Goal: Task Accomplishment & Management: Complete application form

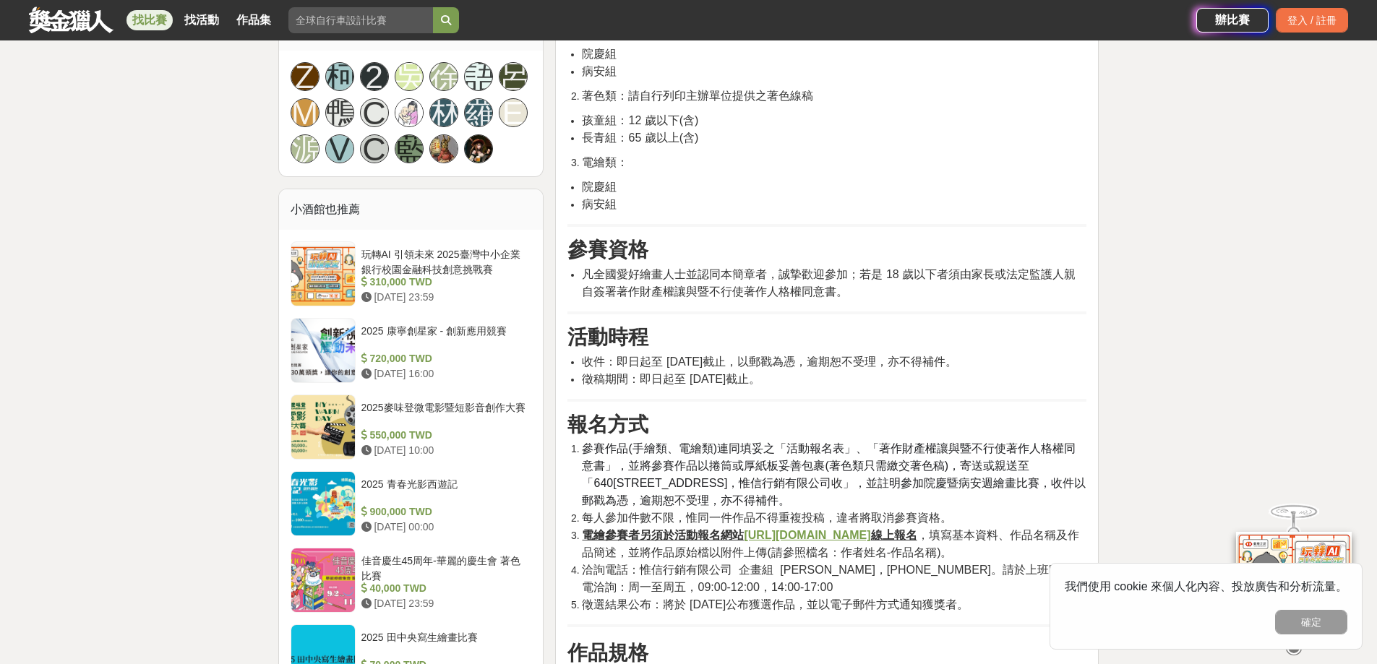
scroll to position [1012, 0]
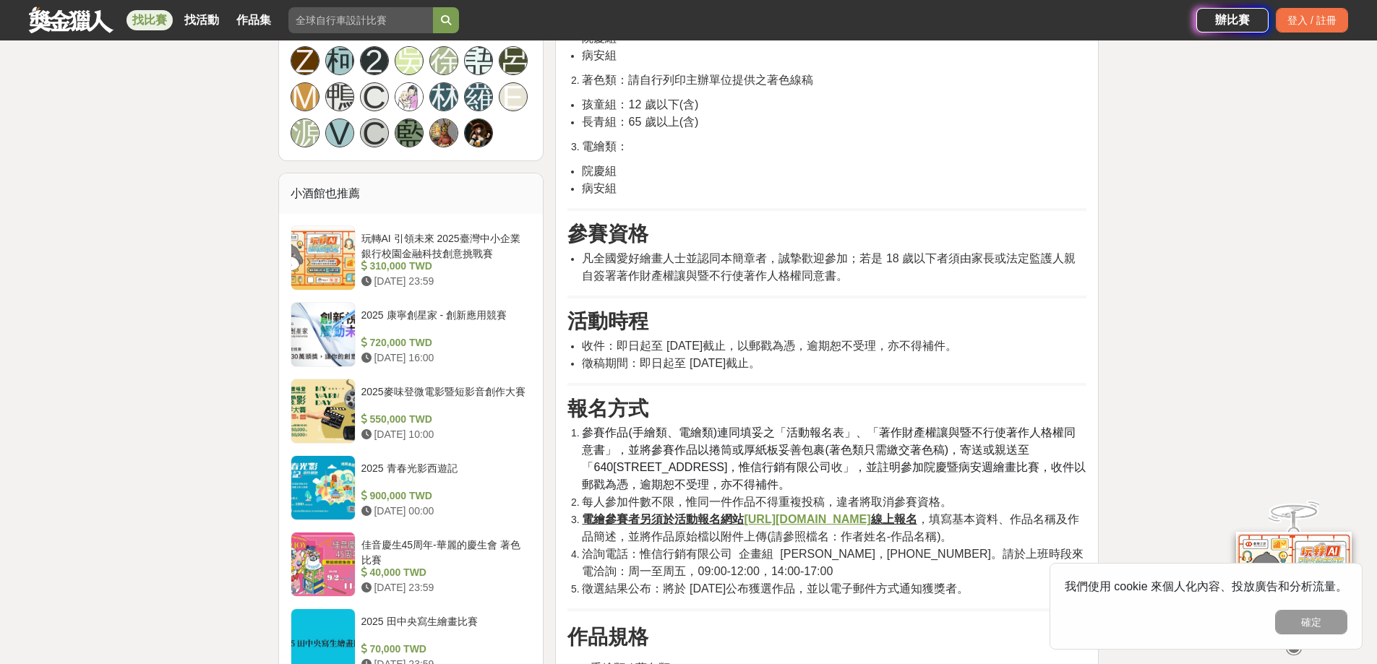
click at [782, 519] on u "https://forms.gle/UrMeeBoYwSppvzcu9" at bounding box center [807, 519] width 127 height 12
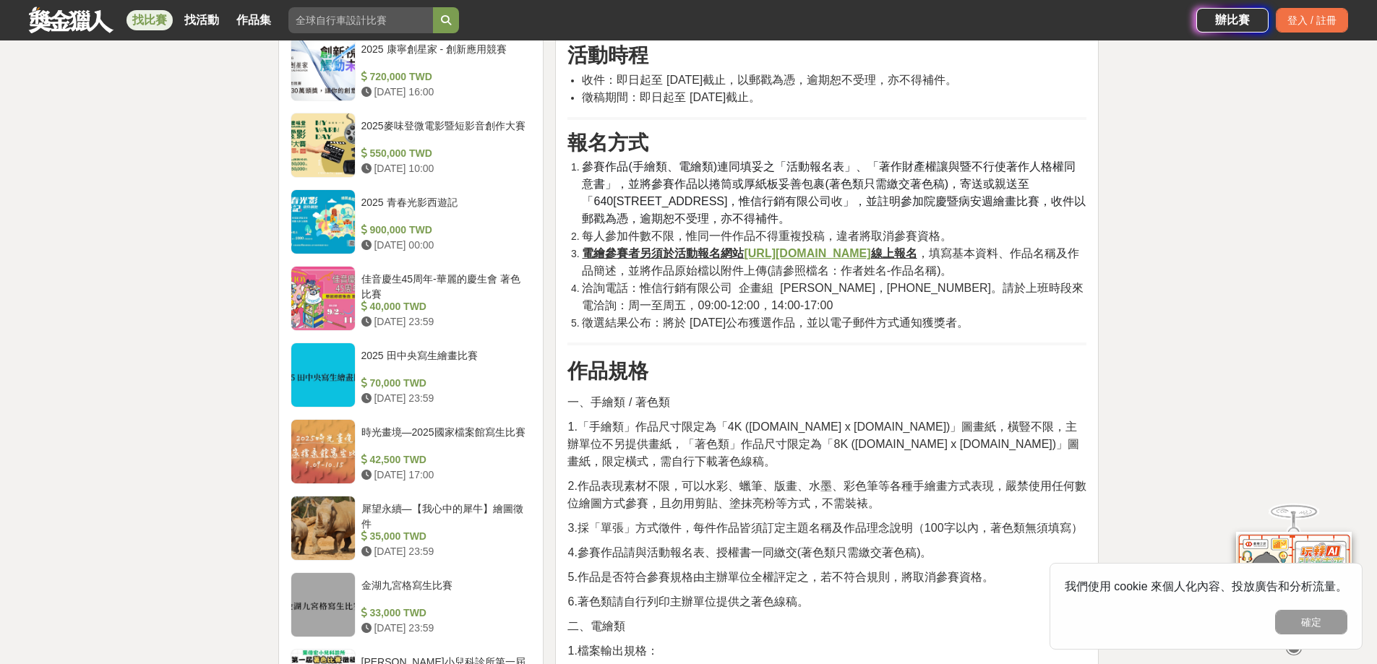
scroll to position [1518, 0]
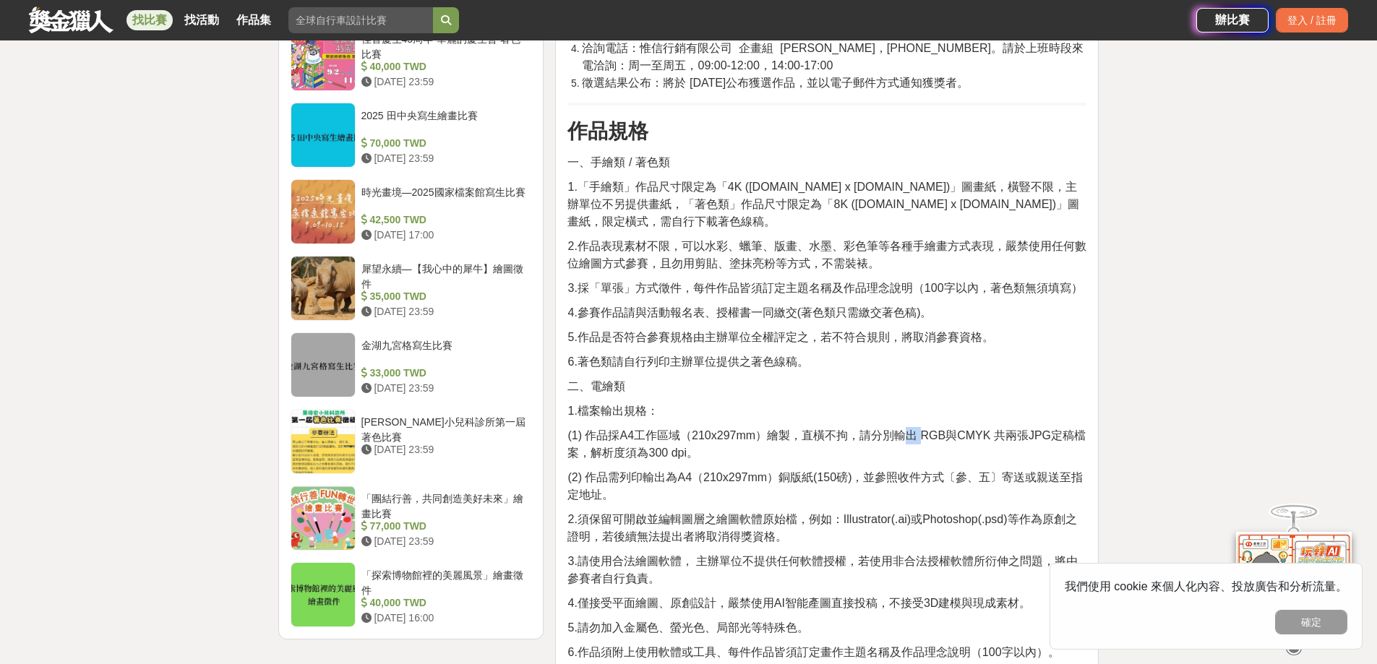
drag, startPoint x: 913, startPoint y: 422, endPoint x: 922, endPoint y: 420, distance: 8.9
click at [922, 429] on span "(1) 作品採A4工作區域（210x297mm）繪製，直橫不拘，請分別輸出 RGB與CMYK 共兩張JPG定稿檔案，解析度須為300 dpi。" at bounding box center [827, 444] width 518 height 30
click at [929, 429] on span "(1) 作品採A4工作區域（210x297mm）繪製，直橫不拘，請分別輸出 RGB與CMYK 共兩張JPG定稿檔案，解析度須為300 dpi。" at bounding box center [827, 444] width 518 height 30
click at [682, 435] on span "(1) 作品採A4工作區域（210x297mm）繪製，直橫不拘，請分別輸出 RGB與CMYK 共兩張JPG定稿檔案，解析度須為300 dpi。" at bounding box center [827, 444] width 518 height 30
click at [736, 443] on p "(1) 作品採A4工作區域（210x297mm）繪製，直橫不拘，請分別輸出 RGB與CMYK 共兩張JPG定稿檔案，解析度須為300 dpi。" at bounding box center [827, 444] width 519 height 35
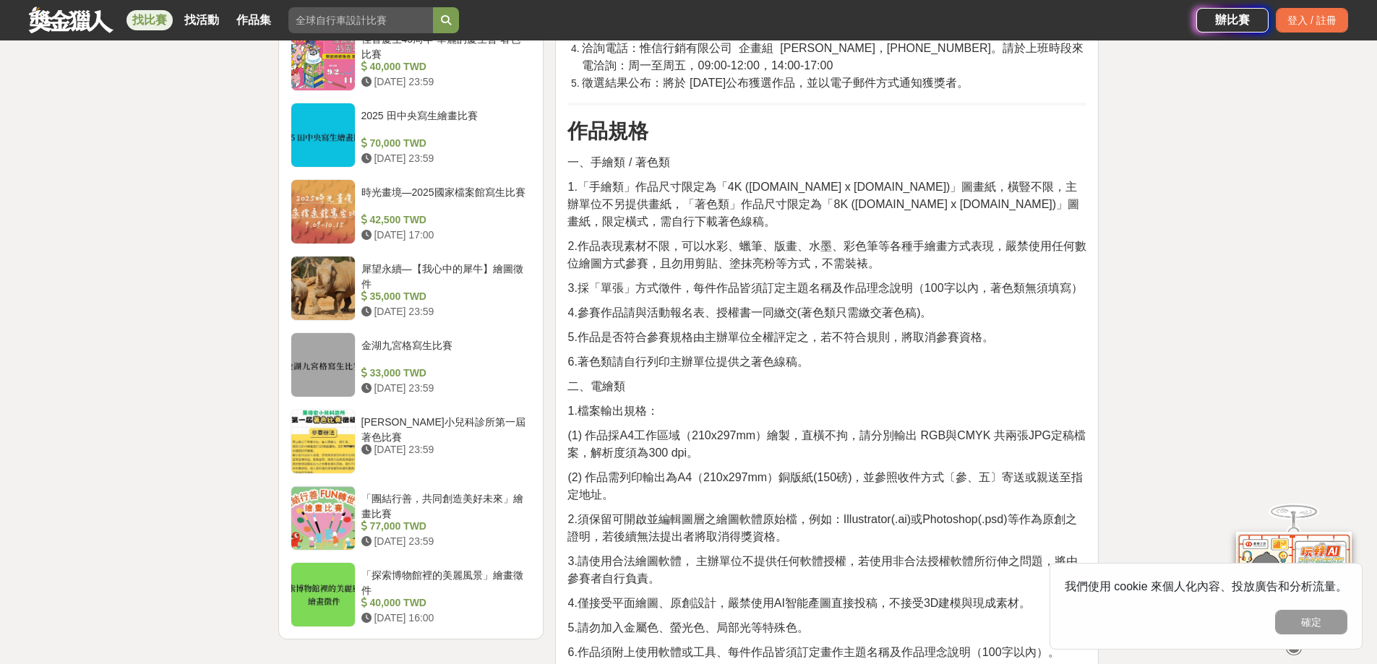
click at [680, 437] on span "(1) 作品採A4工作區域（210x297mm）繪製，直橫不拘，請分別輸出 RGB與CMYK 共兩張JPG定稿檔案，解析度須為300 dpi。" at bounding box center [827, 444] width 518 height 30
click at [701, 435] on p "(1) 作品採A4工作區域（210x297mm）繪製，直橫不拘，請分別輸出 RGB與CMYK 共兩張JPG定稿檔案，解析度須為300 dpi。" at bounding box center [827, 444] width 519 height 35
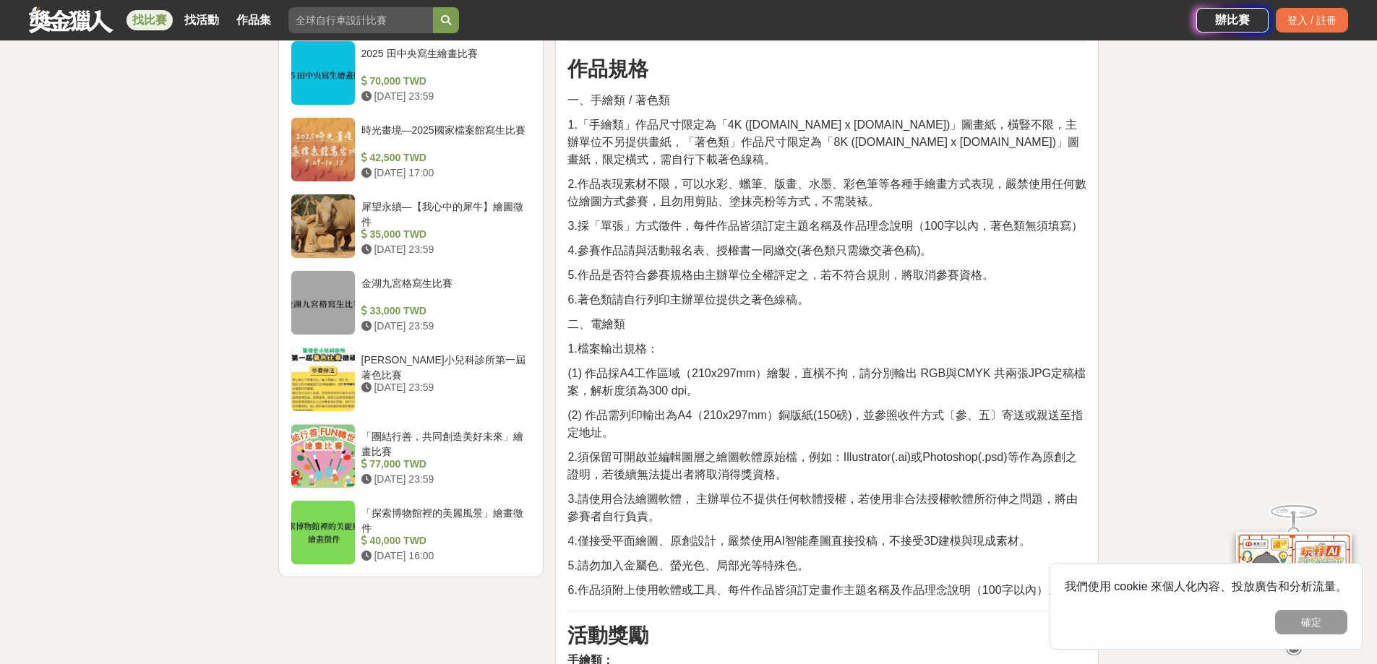
scroll to position [1663, 0]
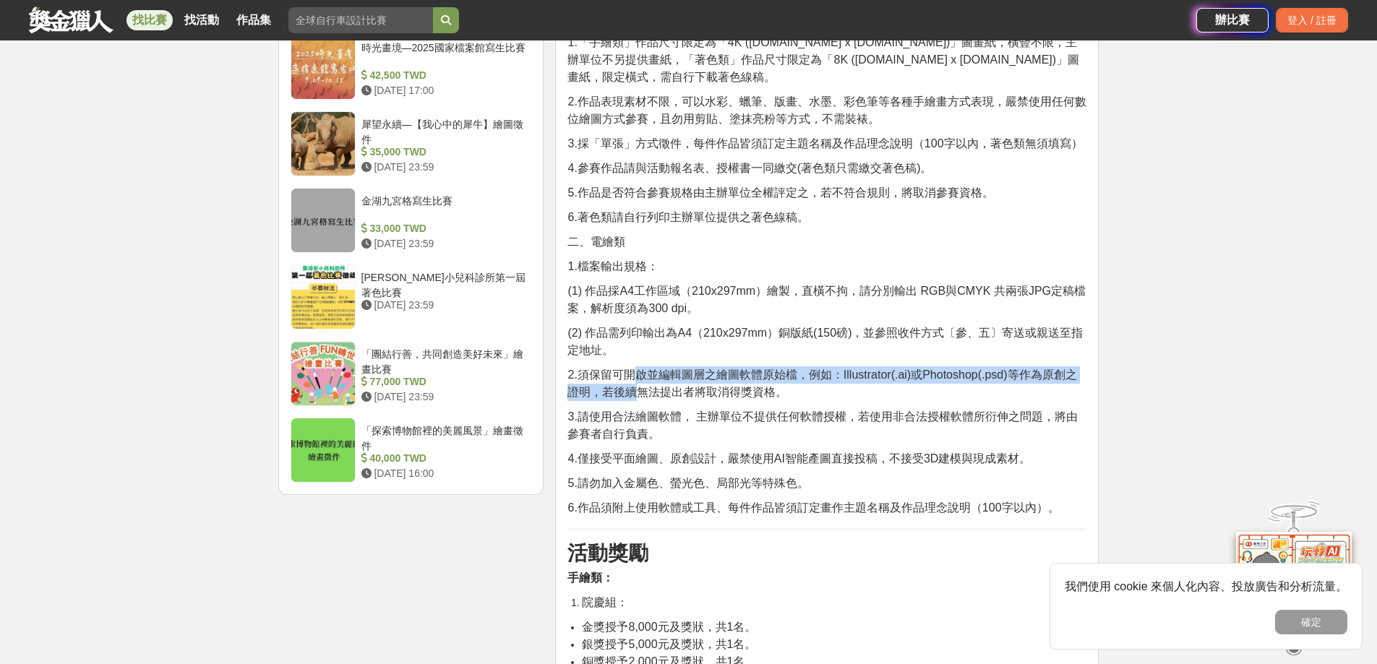
drag, startPoint x: 635, startPoint y: 365, endPoint x: 662, endPoint y: 369, distance: 27.8
click at [659, 369] on span "2.須保留可開啟並編輯圖層之繪圖軟體原始檔，例如：Illustrator(.ai)或Photoshop(.psd)等作為原創之證明，若後續無法提出者將取消得獎…" at bounding box center [822, 384] width 509 height 30
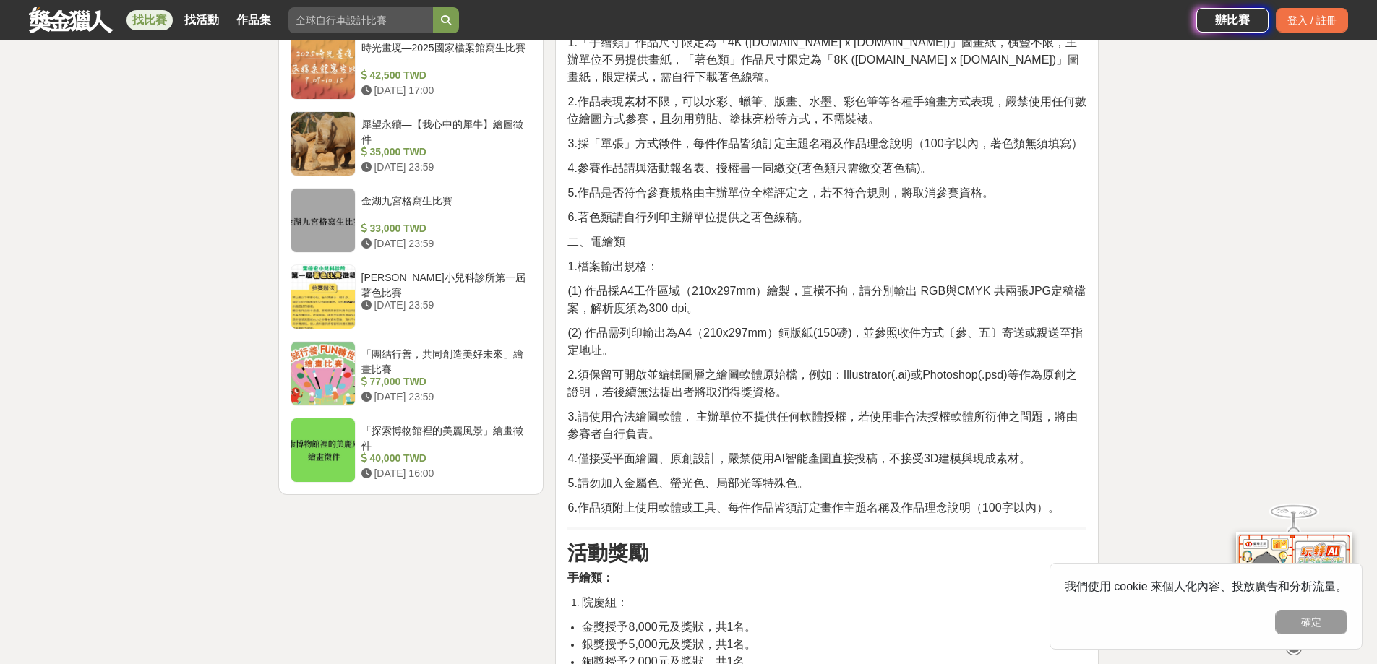
click at [693, 372] on span "2.須保留可開啟並編輯圖層之繪圖軟體原始檔，例如：Illustrator(.ai)或Photoshop(.psd)等作為原創之證明，若後續無法提出者將取消得獎…" at bounding box center [822, 384] width 509 height 30
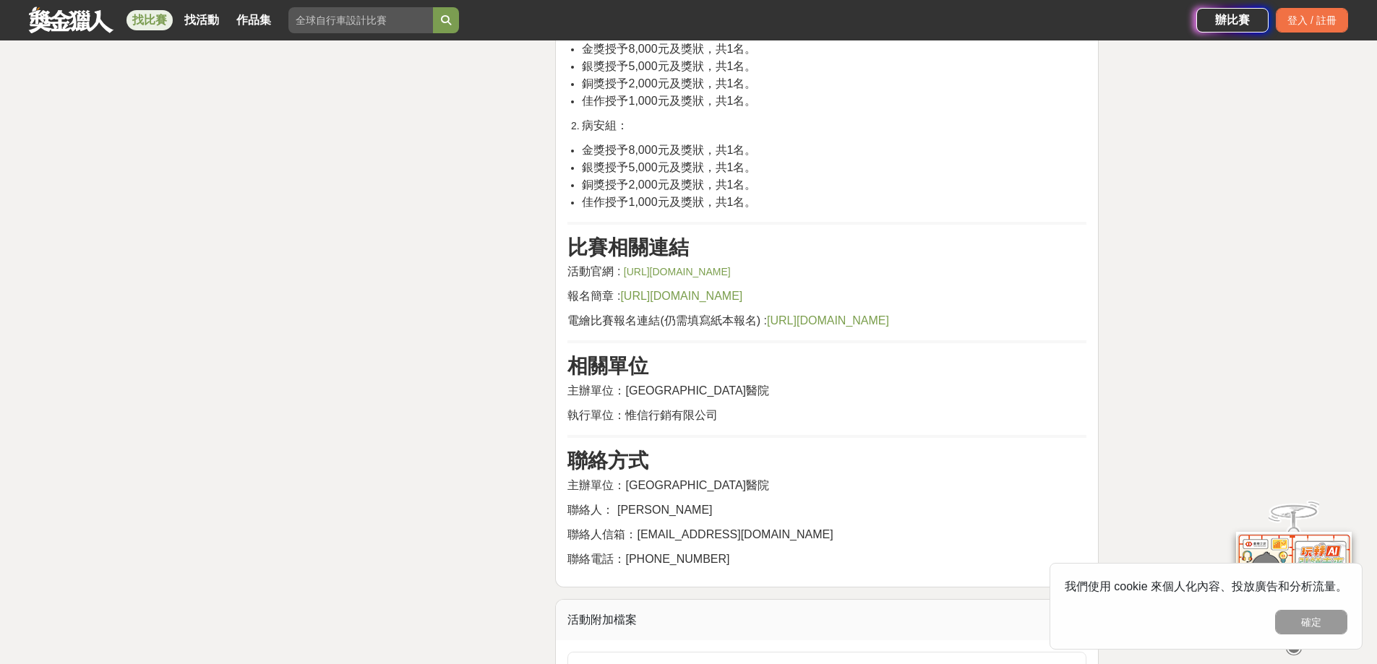
scroll to position [2747, 0]
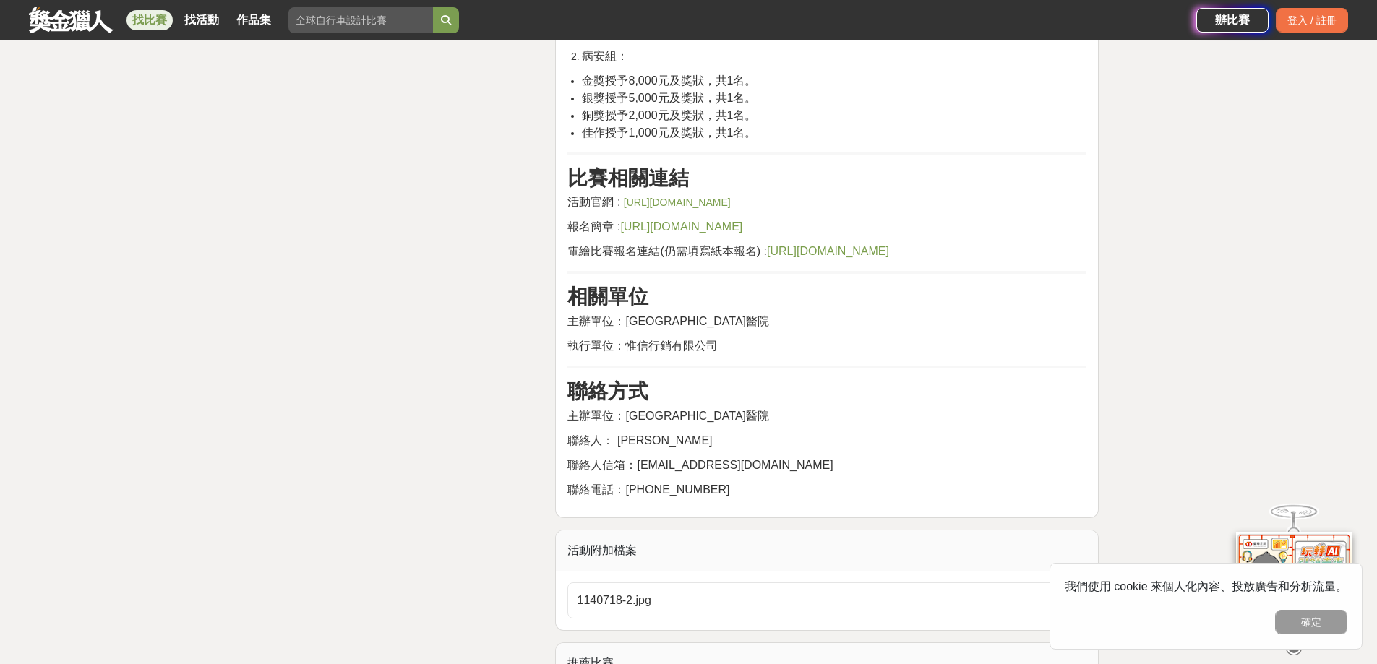
click at [693, 197] on link "https://www2.bh.cmu.edu.tw/NewsInfo/NewsArticle?no=3488" at bounding box center [677, 203] width 107 height 12
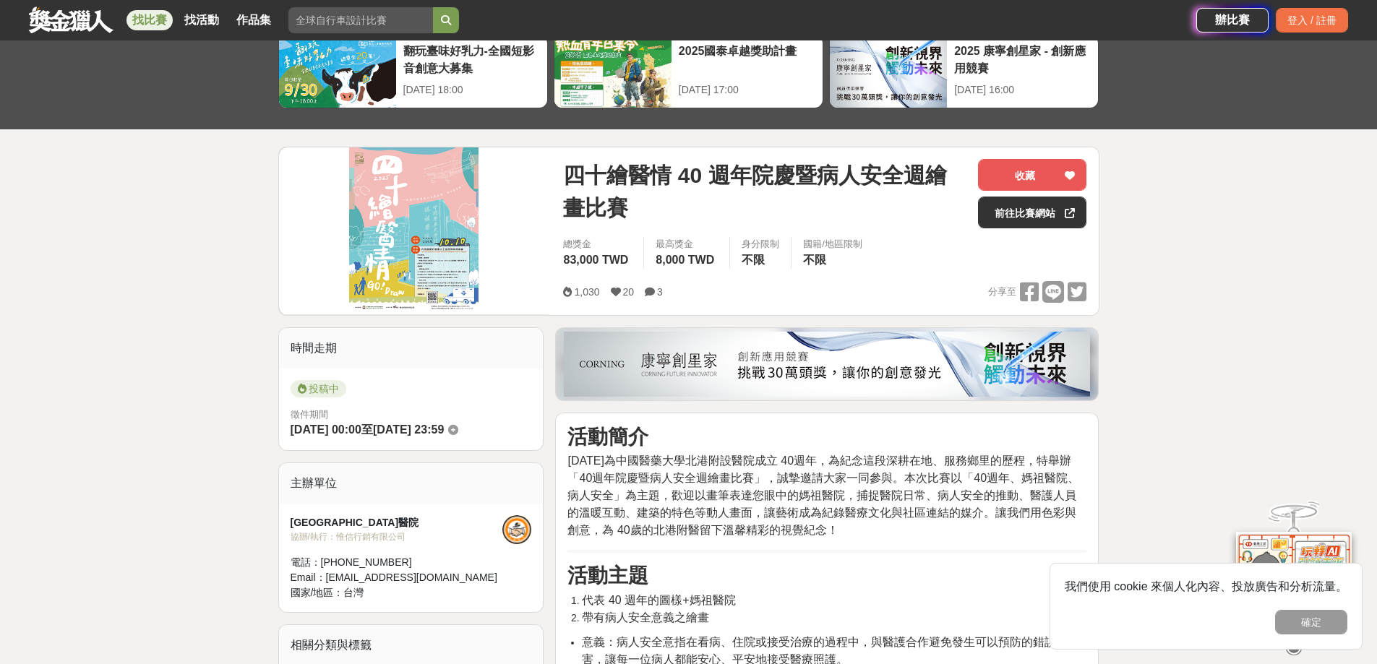
scroll to position [145, 0]
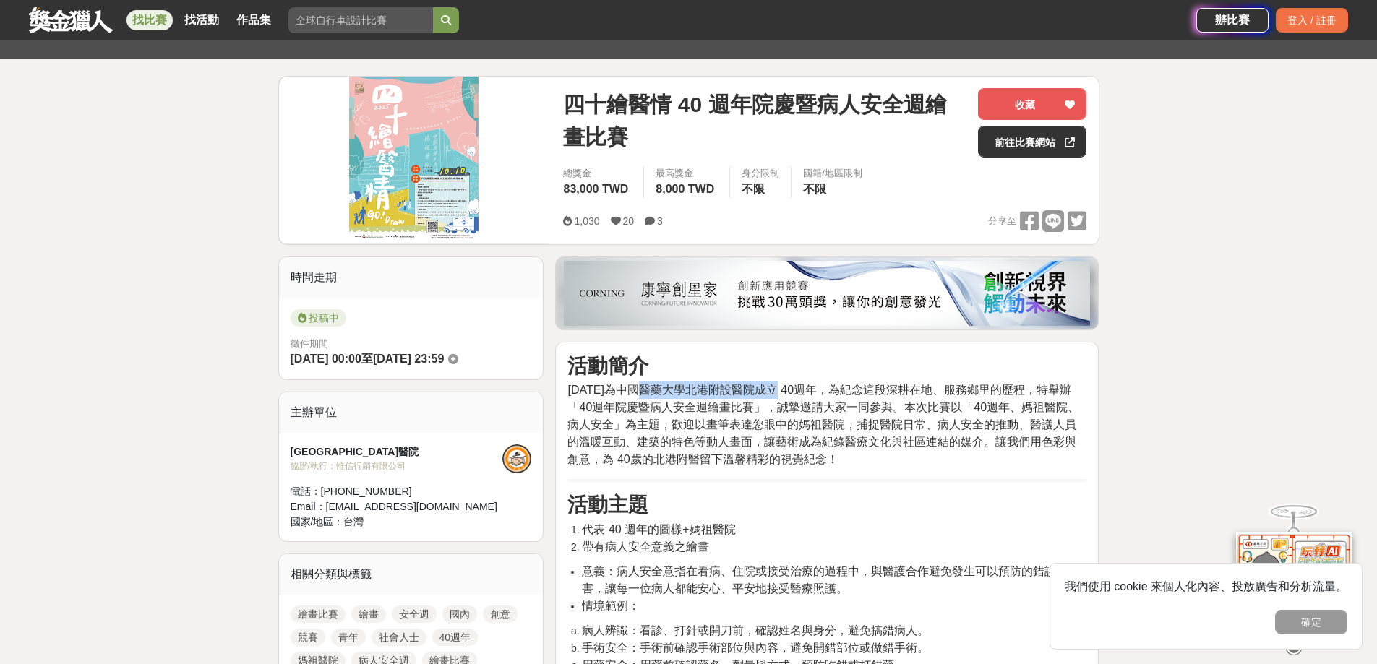
drag, startPoint x: 641, startPoint y: 388, endPoint x: 775, endPoint y: 394, distance: 134.6
click at [775, 394] on span "民國 114 年為中國醫藥大學北港附設醫院成立 40週年，為紀念這段深耕在地、服務鄉里的歷程，特舉辦「40週年院慶暨病人安全週繪畫比賽」，誠摯邀請大家一同參與…" at bounding box center [824, 425] width 512 height 82
copy span "中國醫藥大學北港附設醫院"
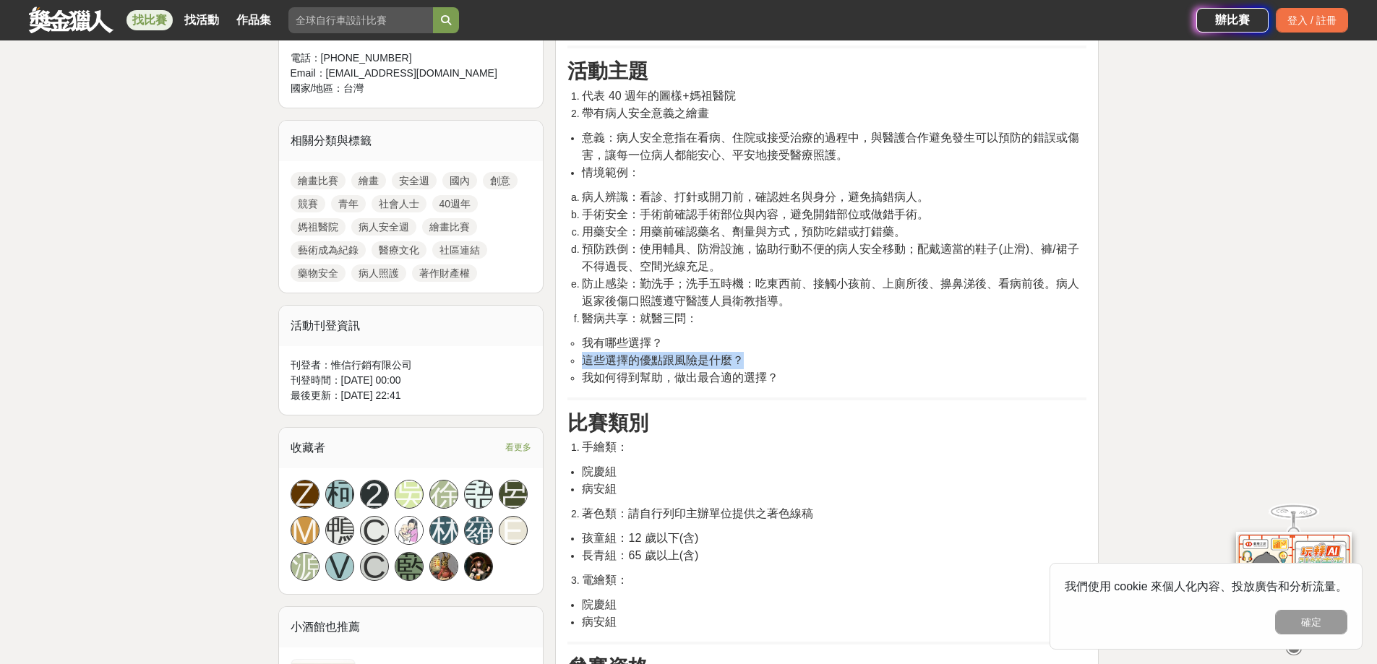
drag, startPoint x: 807, startPoint y: 351, endPoint x: 818, endPoint y: 362, distance: 15.3
click at [818, 350] on li "我有哪些選擇？" at bounding box center [834, 343] width 505 height 17
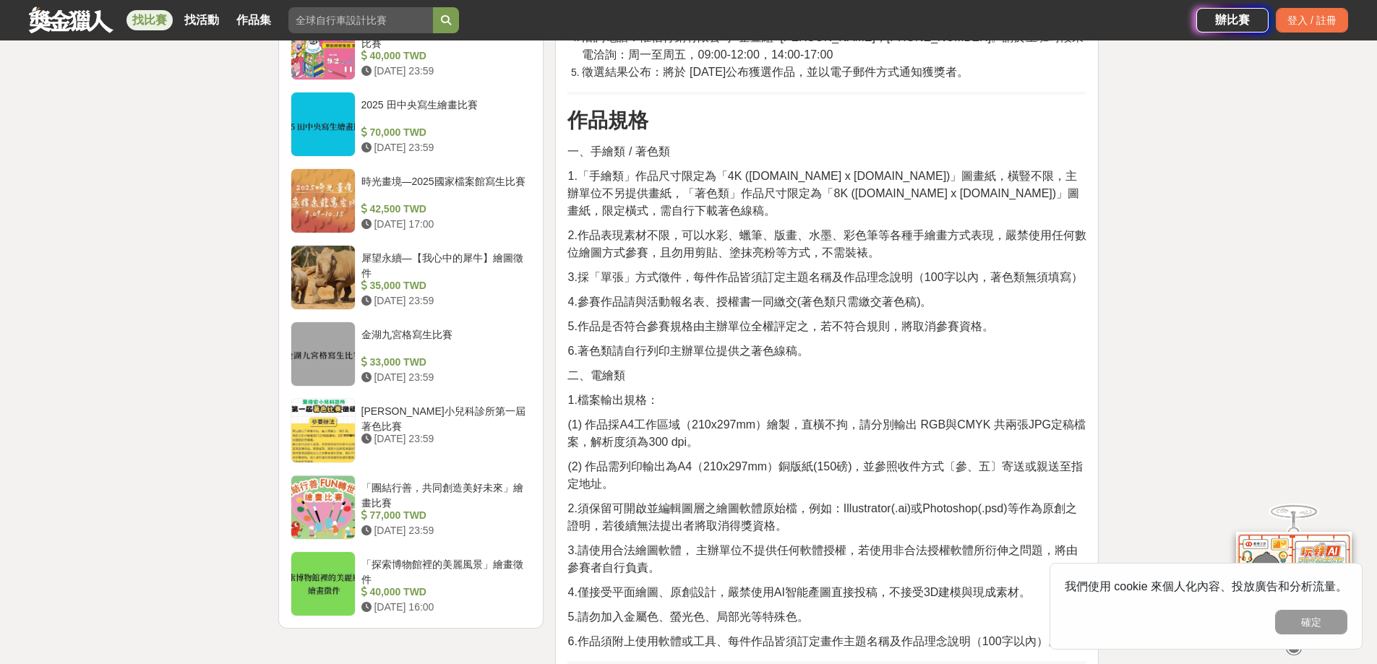
scroll to position [1663, 0]
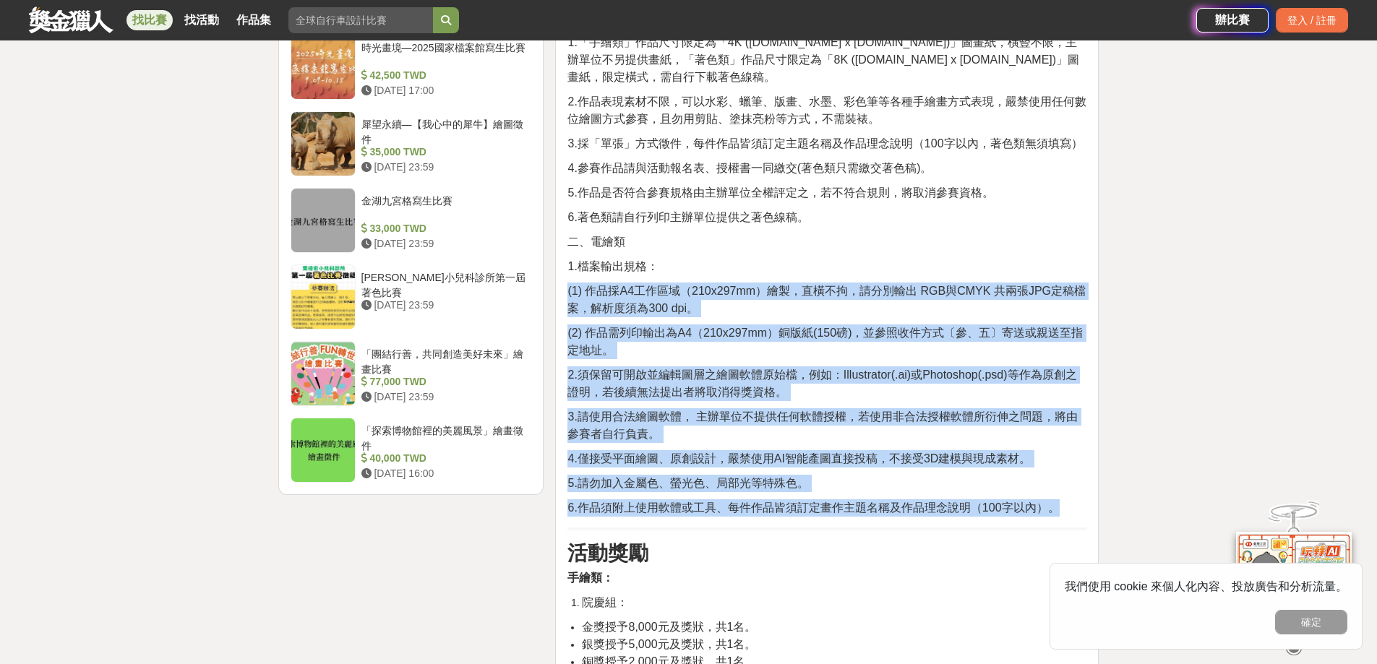
drag, startPoint x: 568, startPoint y: 270, endPoint x: 934, endPoint y: 440, distance: 403.4
click at [1061, 489] on div "活動簡介 民國 114 年為中國醫藥大學北港附設醫院成立 40週年，為紀念這段深耕在地、服務鄉里的歷程，特舉辦「40週年院慶暨病人安全週繪畫比賽」，誠摯邀請大…" at bounding box center [827, 209] width 519 height 2747
copy div "(1) 作品採A4工作區域（210x297mm）繪製，直橫不拘，請分別輸出 RGB與CMYK 共兩張JPG定稿檔案，解析度須為300 dpi。 (2) 作品需…"
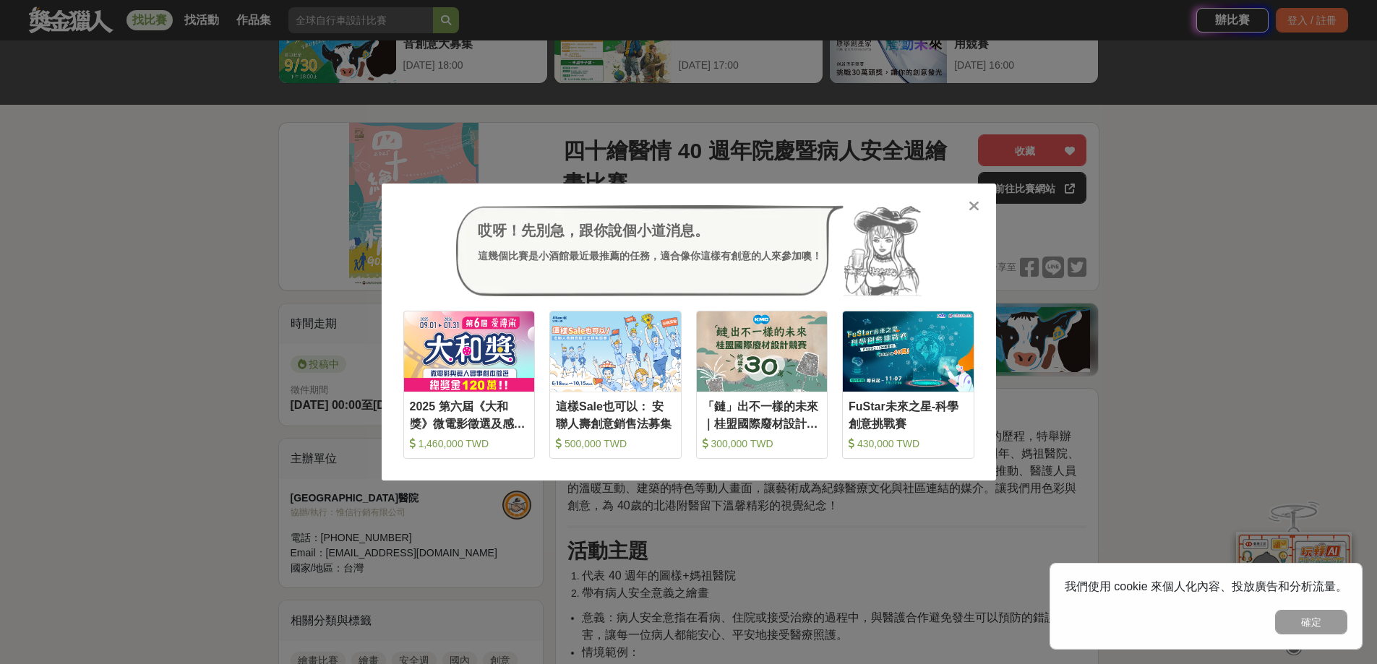
scroll to position [72, 0]
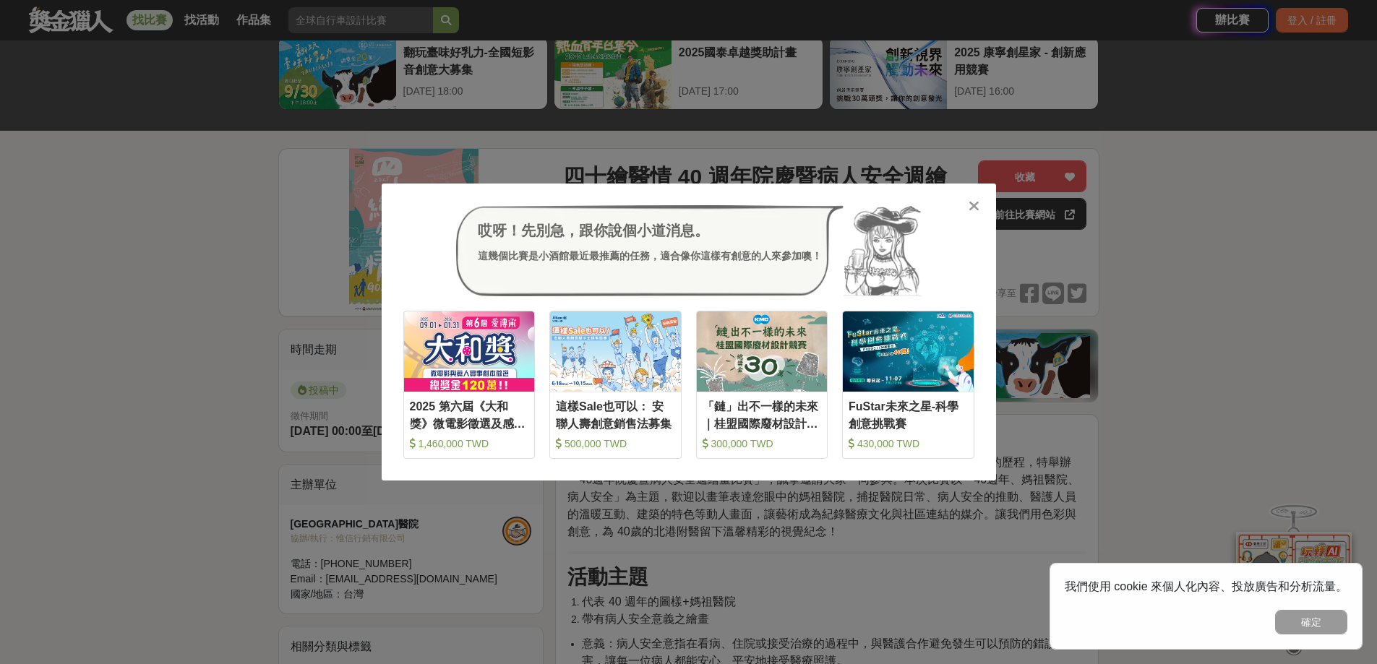
click at [981, 214] on div "哎呀！先別急，跟你說個小道消息。 這幾個比賽是小酒館最近最推薦的任務，適合像你這樣有創意的人來參加噢！ 收藏 2025 第六屆《大和獎》微電影徵選及感人實事分…" at bounding box center [689, 332] width 615 height 297
click at [976, 211] on icon at bounding box center [974, 206] width 11 height 14
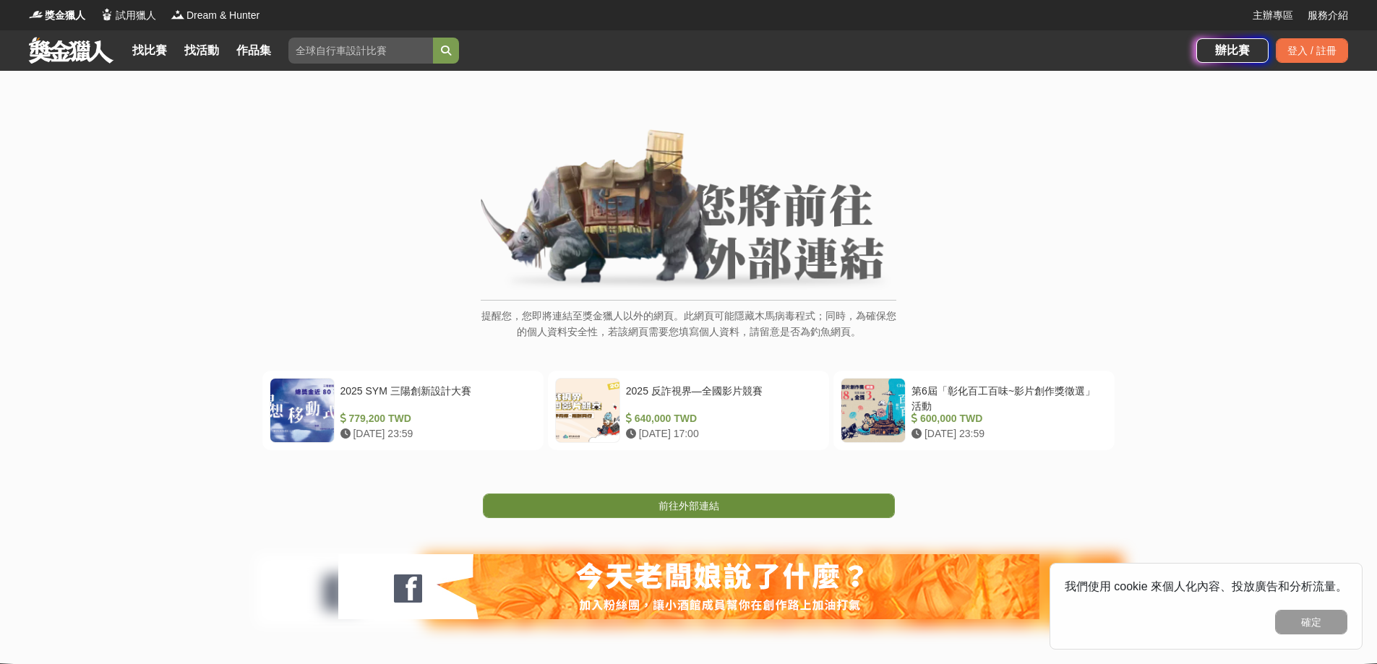
click at [539, 495] on link "前往外部連結" at bounding box center [689, 506] width 412 height 25
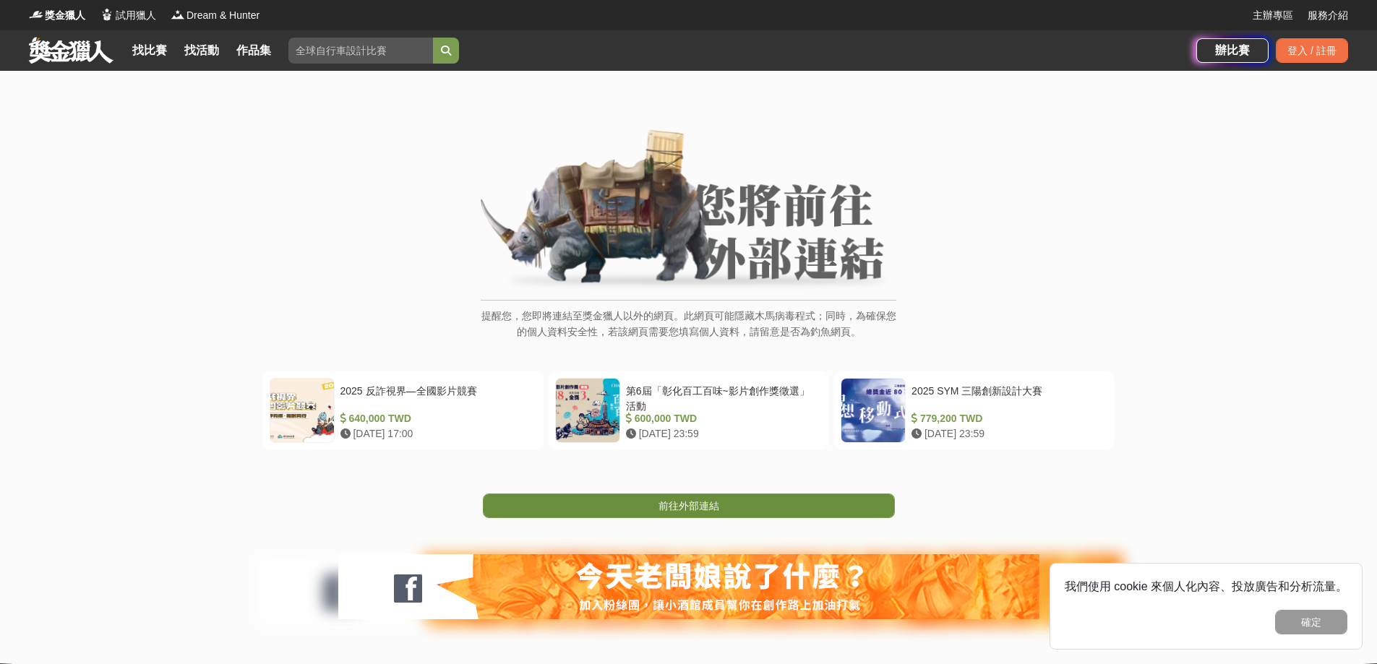
click at [664, 503] on span "前往外部連結" at bounding box center [689, 506] width 61 height 12
